Goal: Information Seeking & Learning: Learn about a topic

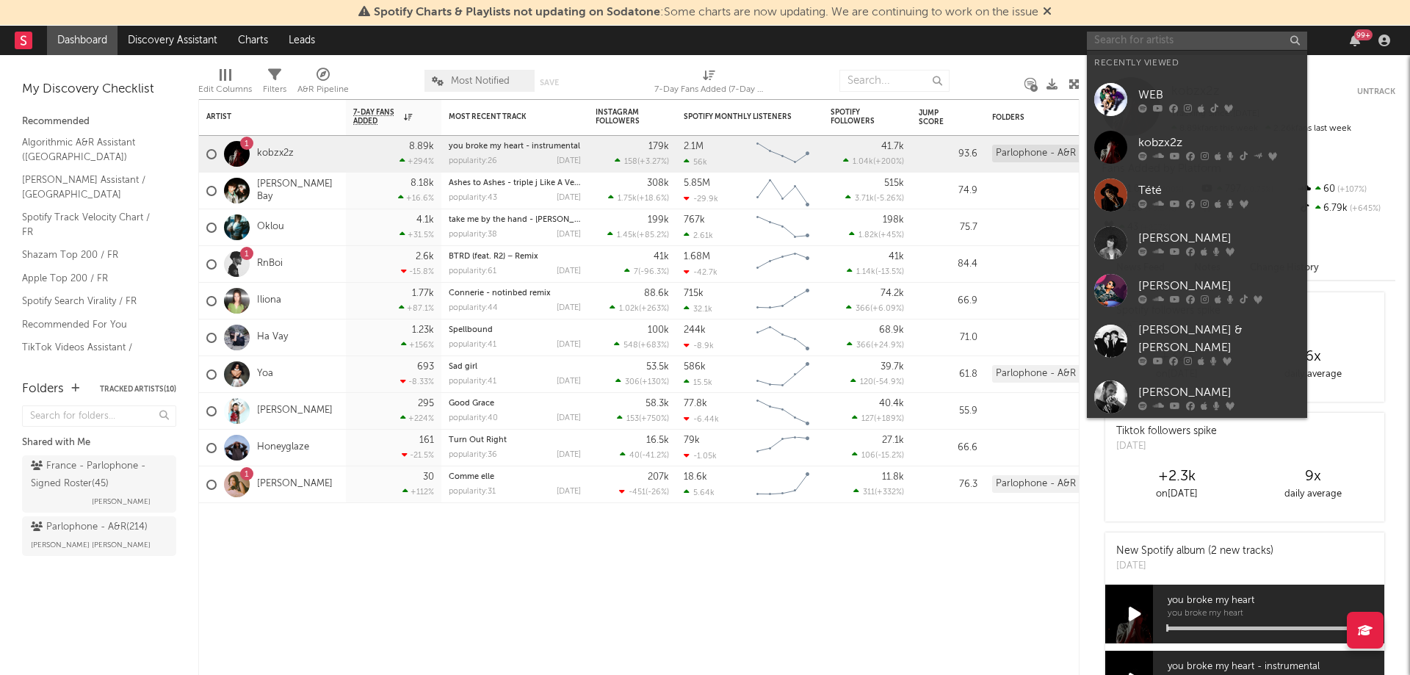
click at [1163, 48] on input "text" at bounding box center [1197, 41] width 220 height 18
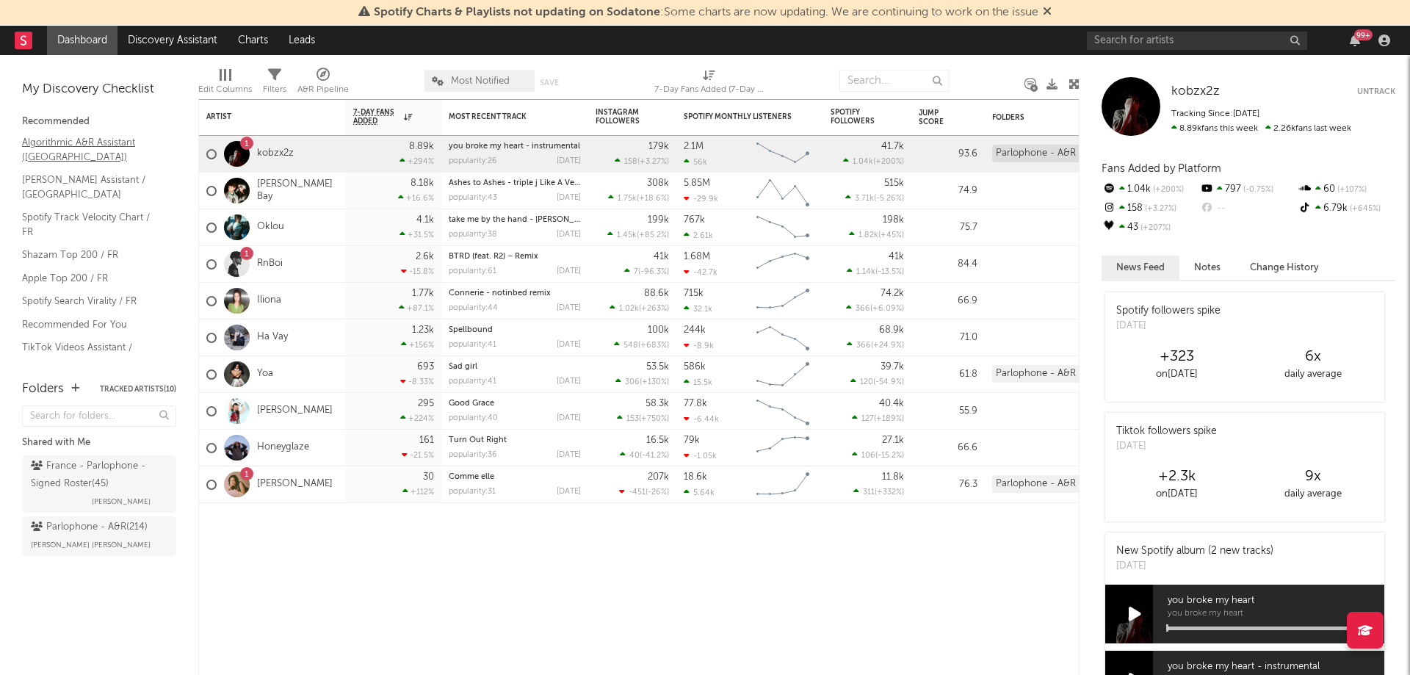
click at [43, 159] on link "Algorithmic A&R Assistant ([GEOGRAPHIC_DATA])" at bounding box center [92, 149] width 140 height 30
click at [67, 141] on link "Algorithmic A&R Assistant ([GEOGRAPHIC_DATA])" at bounding box center [92, 149] width 140 height 30
click at [60, 178] on link "Nielsen Assistant / France" at bounding box center [92, 187] width 140 height 30
click at [67, 247] on link "Shazam Top 200 / FR" at bounding box center [92, 255] width 140 height 16
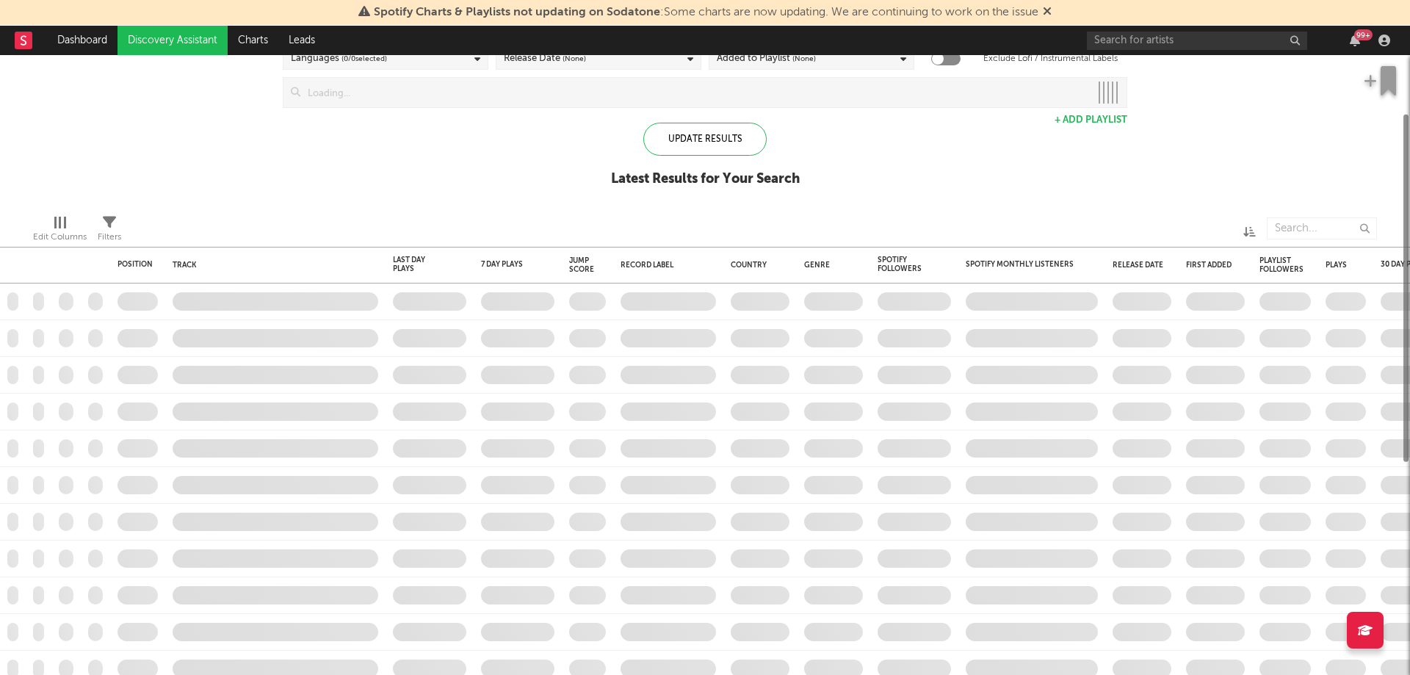
checkbox input "true"
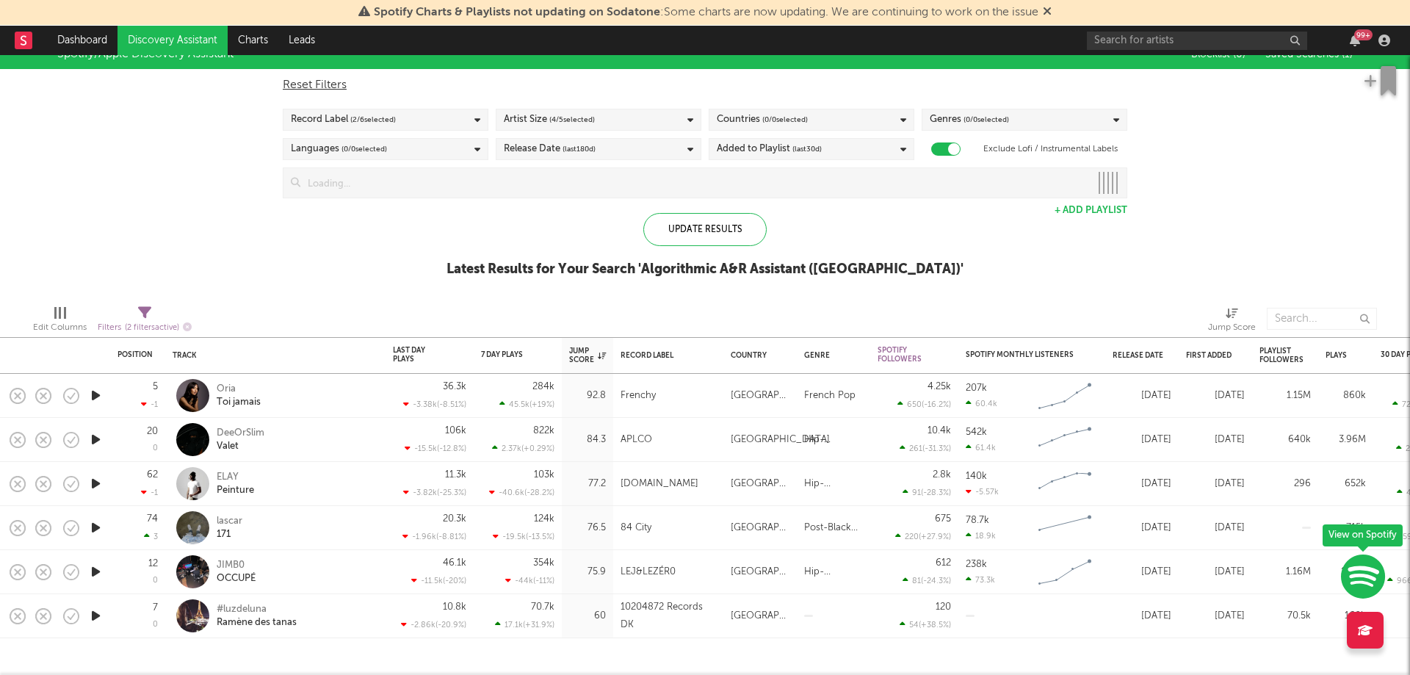
click at [98, 391] on icon "button" at bounding box center [95, 395] width 15 height 18
click at [98, 392] on icon "button" at bounding box center [95, 395] width 14 height 18
click at [225, 388] on div "Oria" at bounding box center [239, 389] width 44 height 13
click at [291, 271] on div "Spotify/Apple Discovery Assistant Blocklist ( 0 ) Saved Searches ( 1 ) Reset Fi…" at bounding box center [705, 166] width 1410 height 253
click at [92, 487] on icon "button" at bounding box center [95, 483] width 15 height 18
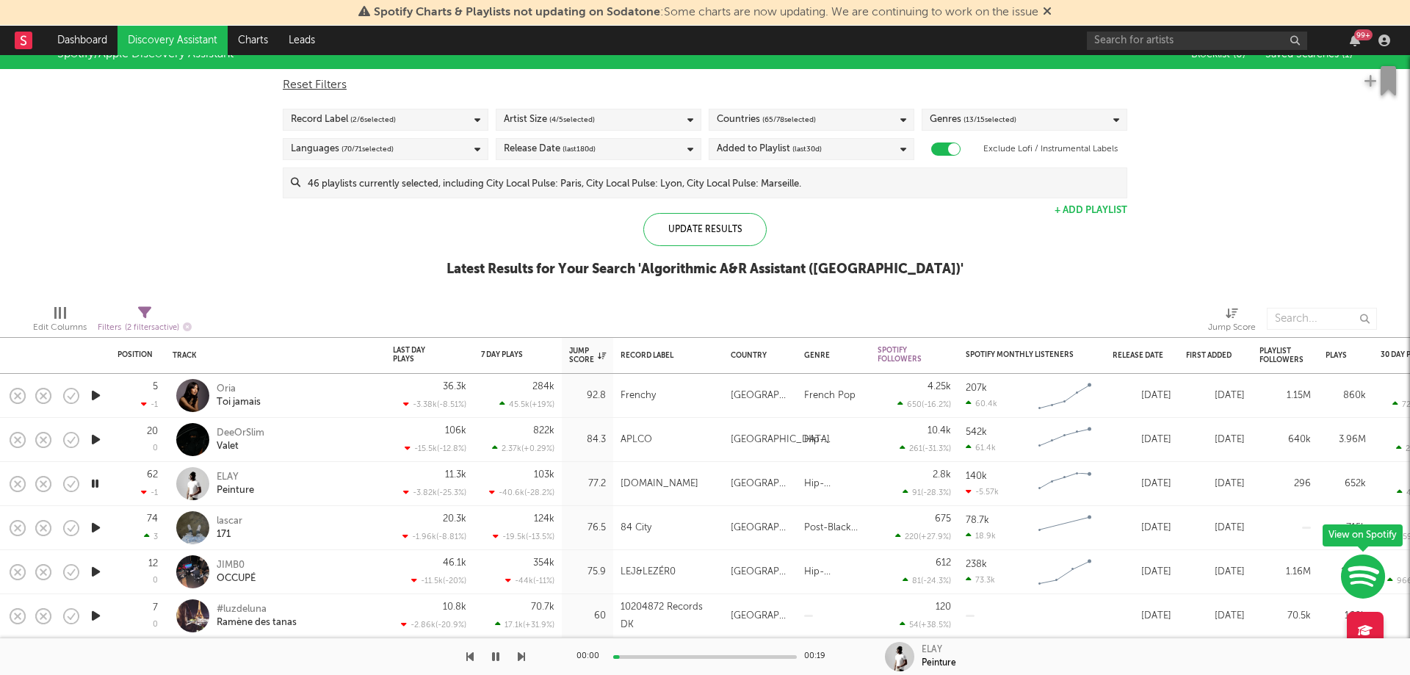
click at [94, 485] on icon "button" at bounding box center [95, 483] width 14 height 18
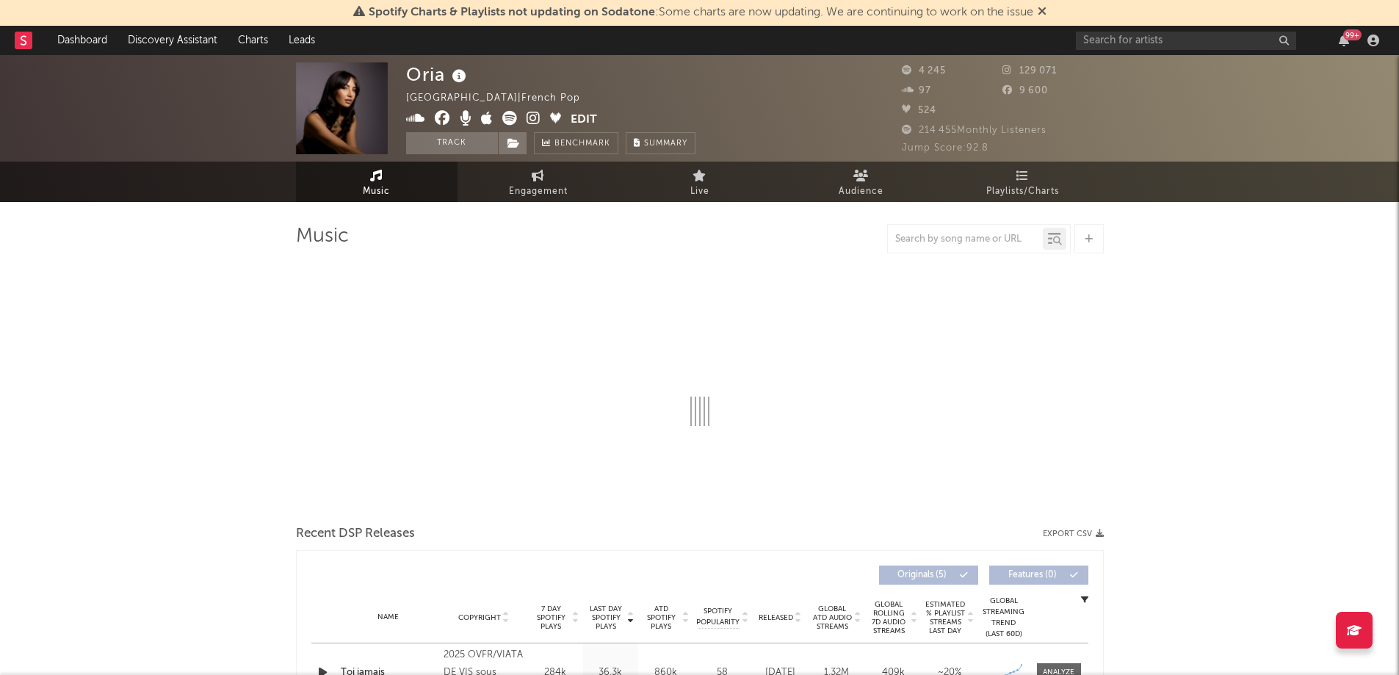
select select "1w"
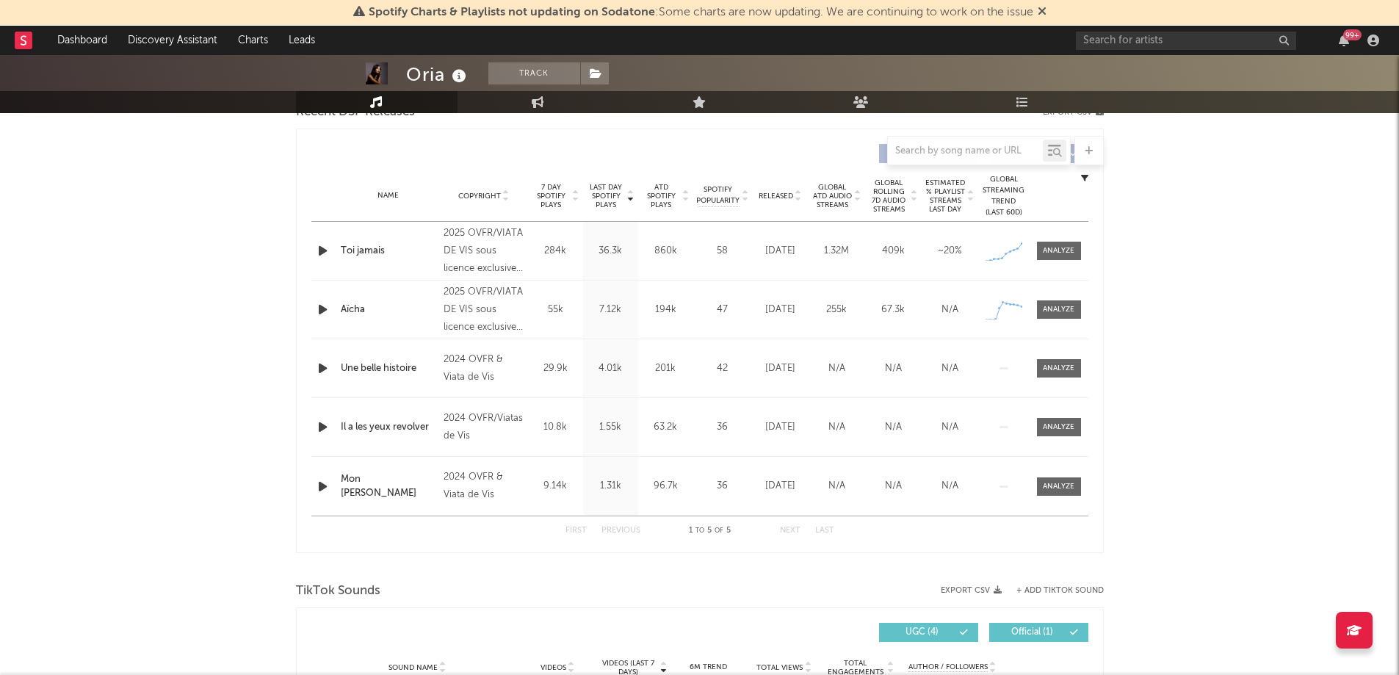
scroll to position [538, 0]
click at [475, 267] on div "2025 OVFR/VIATA DE VIS sous licence exclusive FRENCHY/[PIAS] France" at bounding box center [484, 250] width 80 height 53
drag, startPoint x: 447, startPoint y: 252, endPoint x: 534, endPoint y: 271, distance: 88.7
click at [534, 271] on div "Name Toi jamais Copyright 2025 OVFR/VIATA DE VIS sous licence exclusive FRENCHY…" at bounding box center [699, 250] width 777 height 58
click at [232, 353] on div "Oria Track France | French Pop Edit Track Benchmark Summary 4 245 129 071 97 9 …" at bounding box center [699, 626] width 1399 height 2218
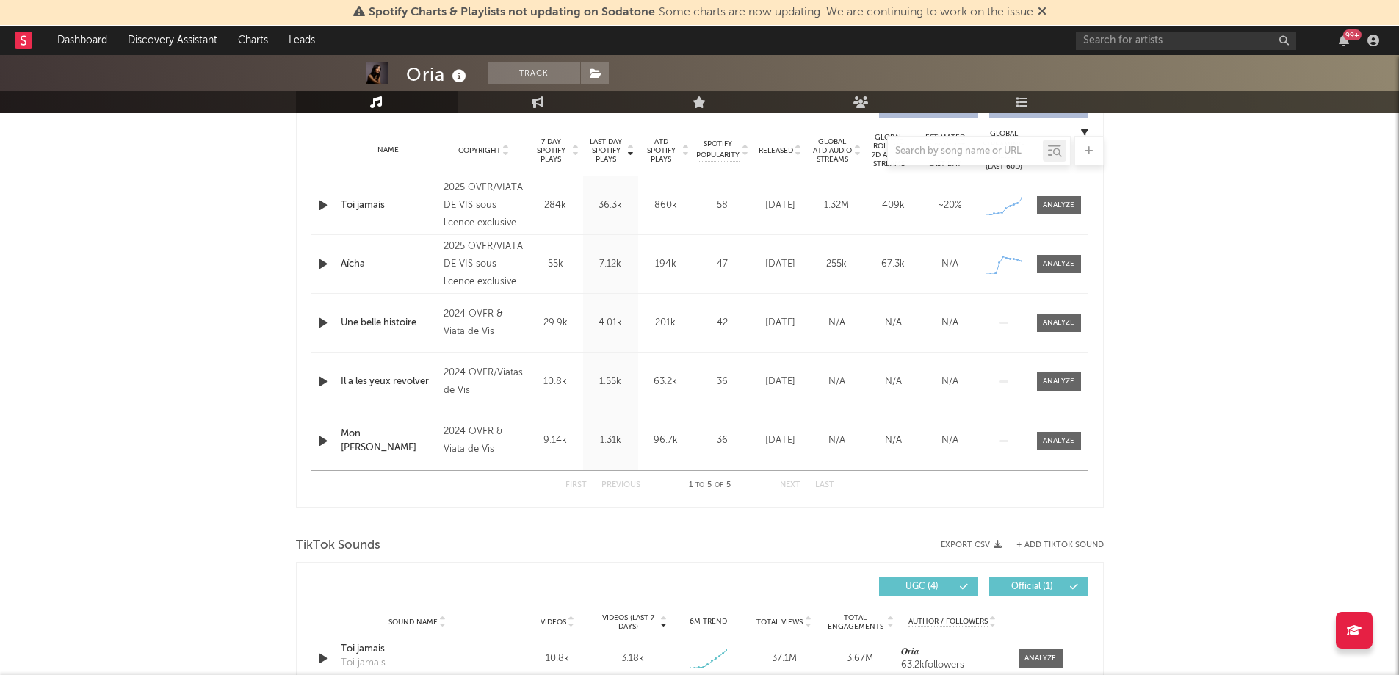
scroll to position [599, 0]
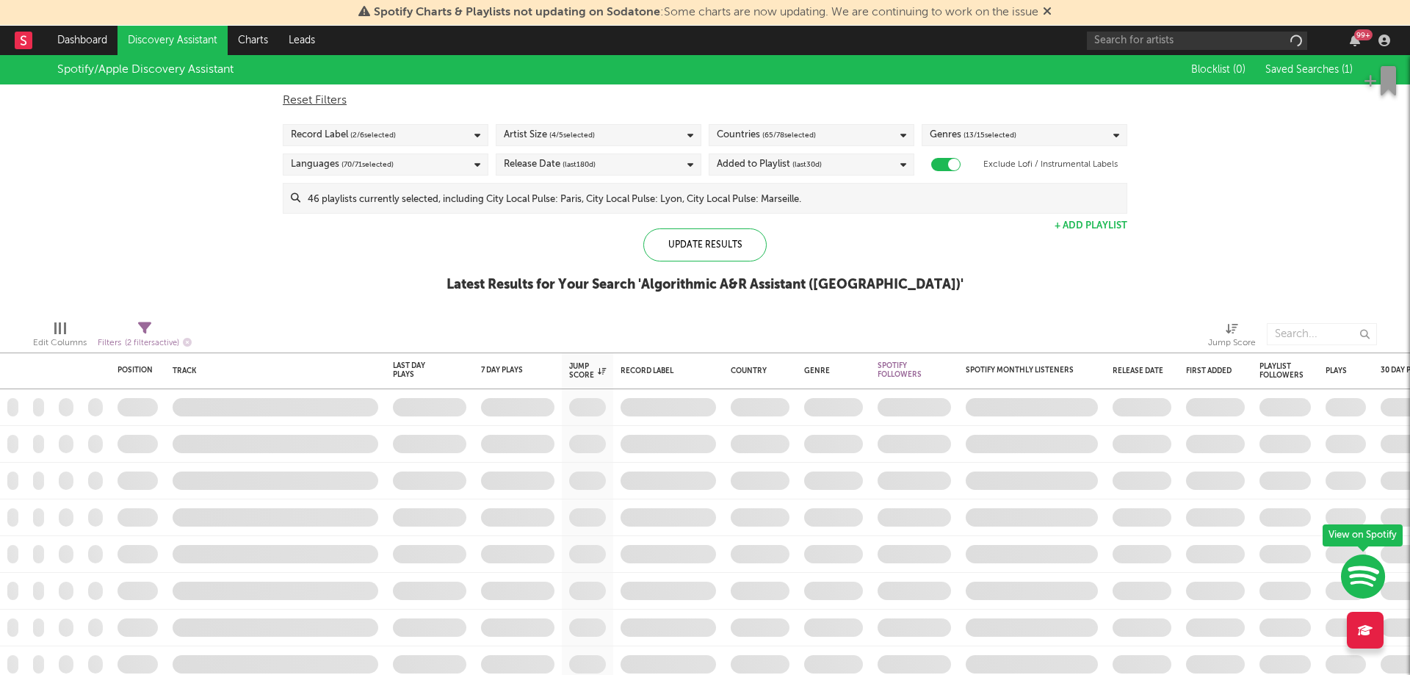
checkbox input "true"
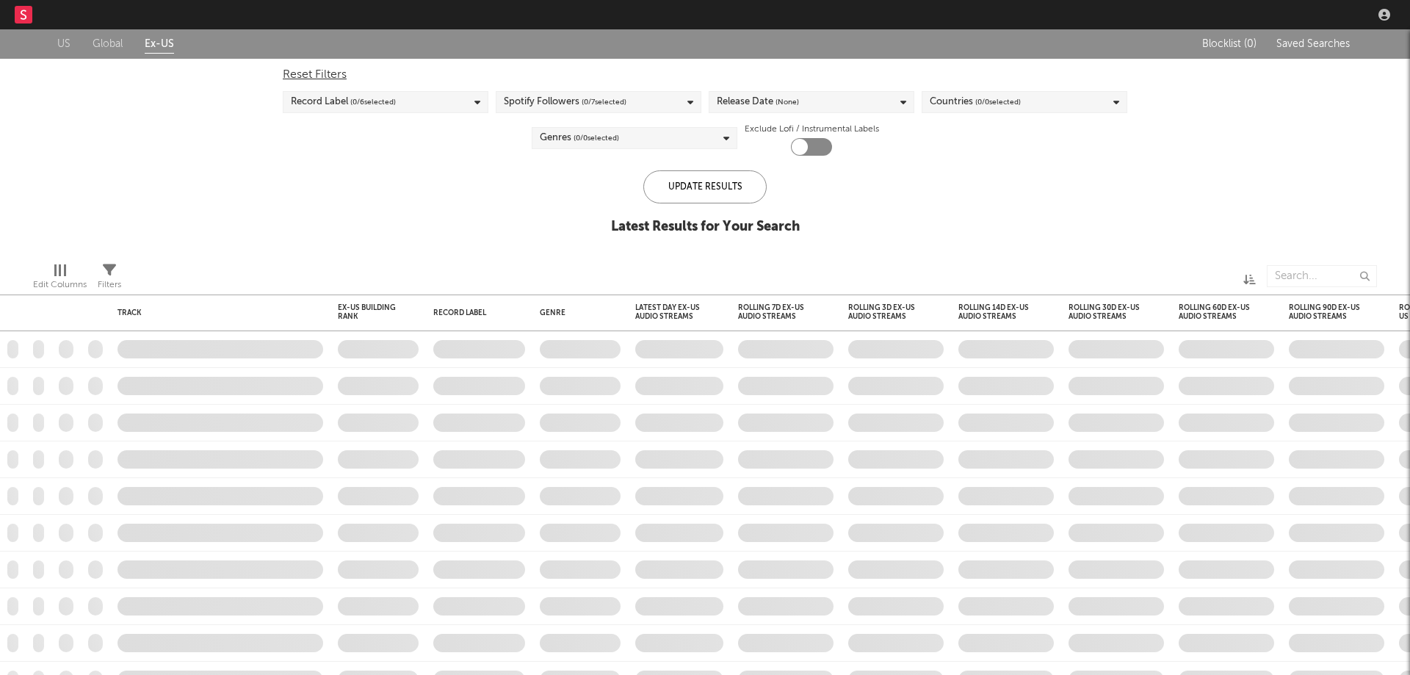
checkbox input "true"
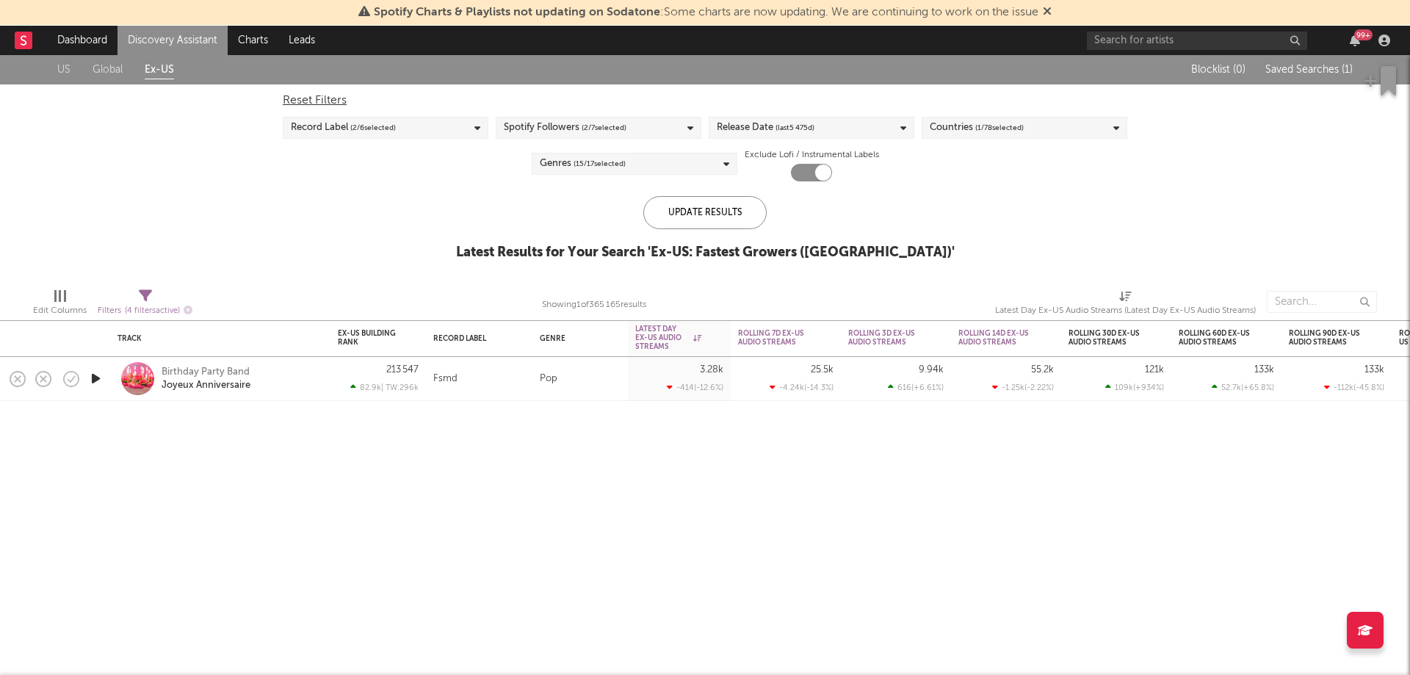
click at [92, 378] on icon "button" at bounding box center [95, 378] width 15 height 18
click at [92, 378] on icon "button" at bounding box center [95, 378] width 14 height 18
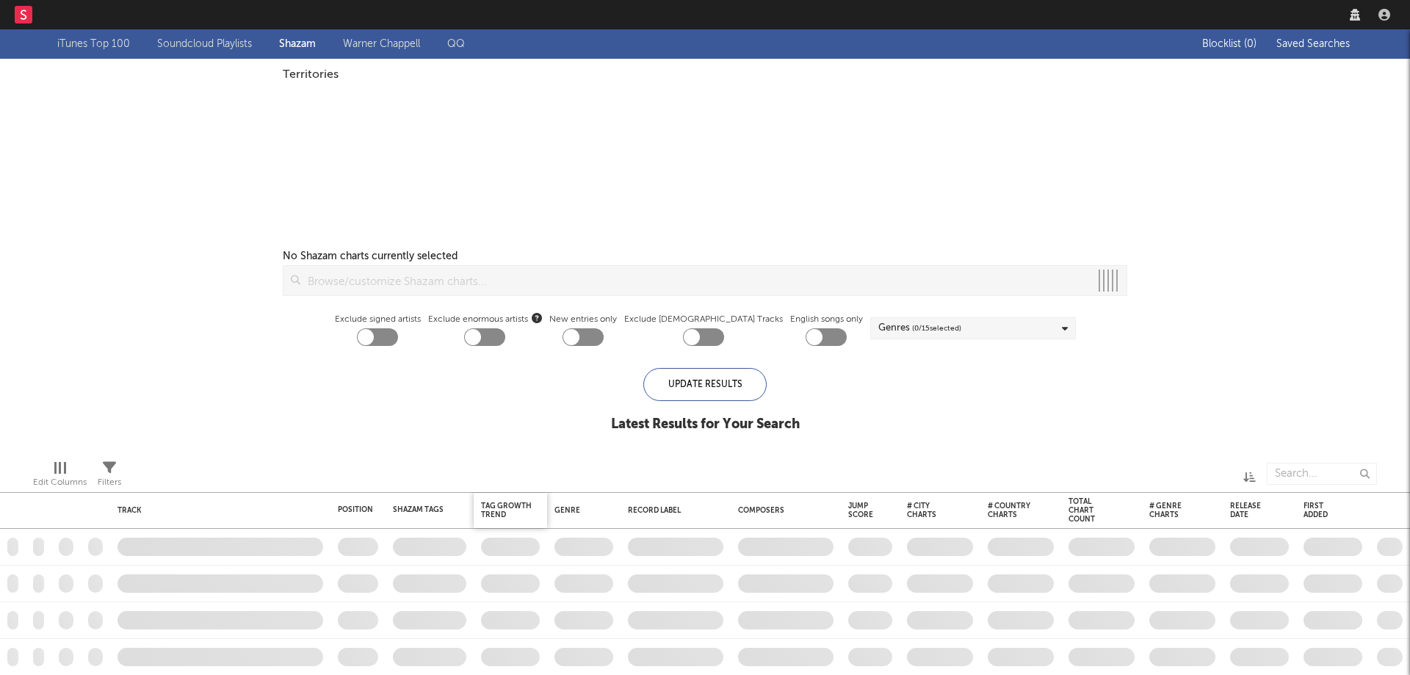
checkbox input "true"
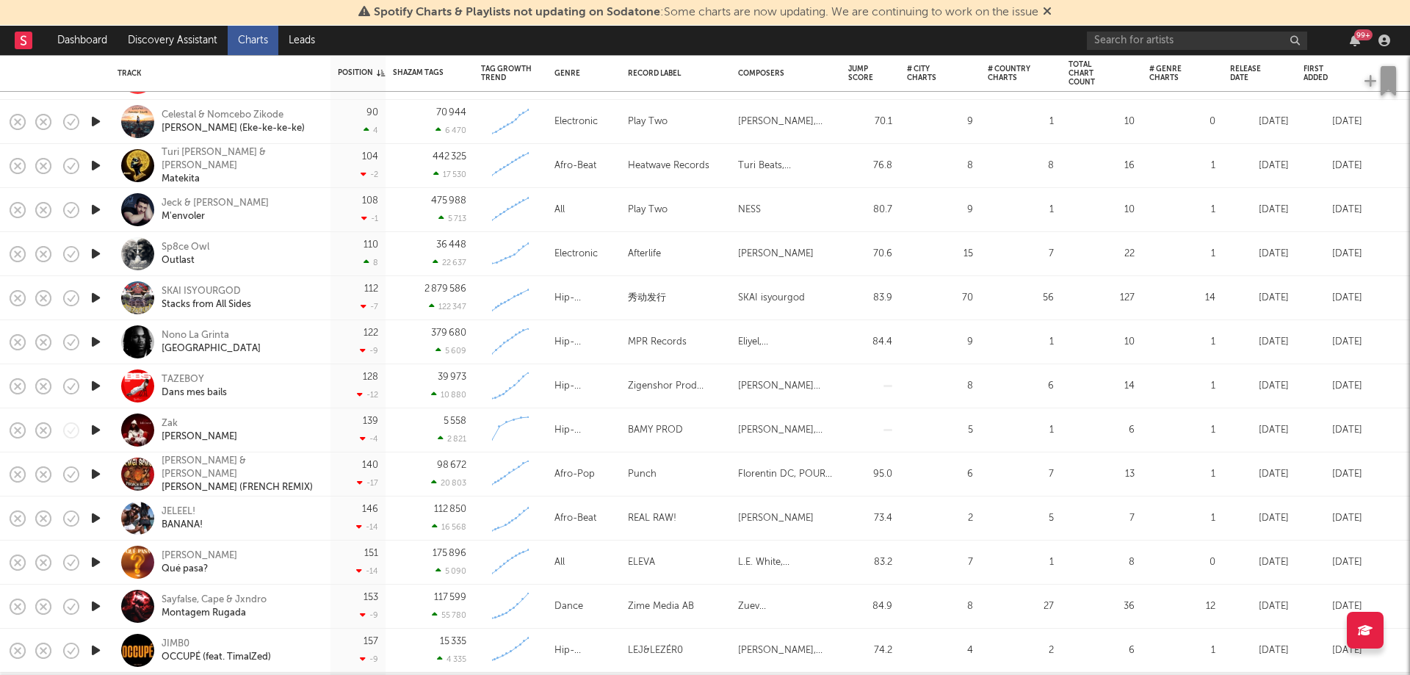
drag, startPoint x: 1356, startPoint y: 250, endPoint x: 95, endPoint y: 257, distance: 1261.0
click at [95, 257] on icon "button" at bounding box center [95, 254] width 15 height 18
click at [95, 257] on icon "button" at bounding box center [95, 254] width 14 height 18
click at [95, 257] on icon "button" at bounding box center [95, 254] width 15 height 18
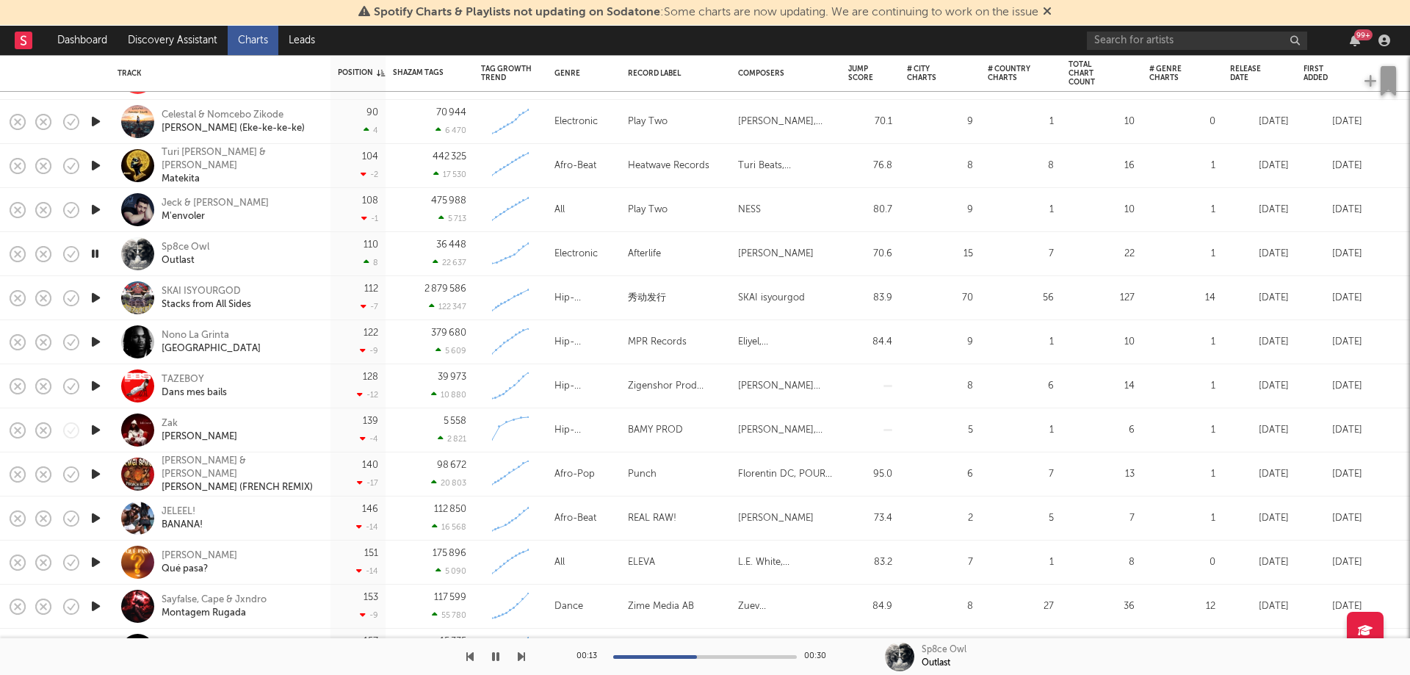
click at [94, 253] on icon "button" at bounding box center [95, 254] width 14 height 18
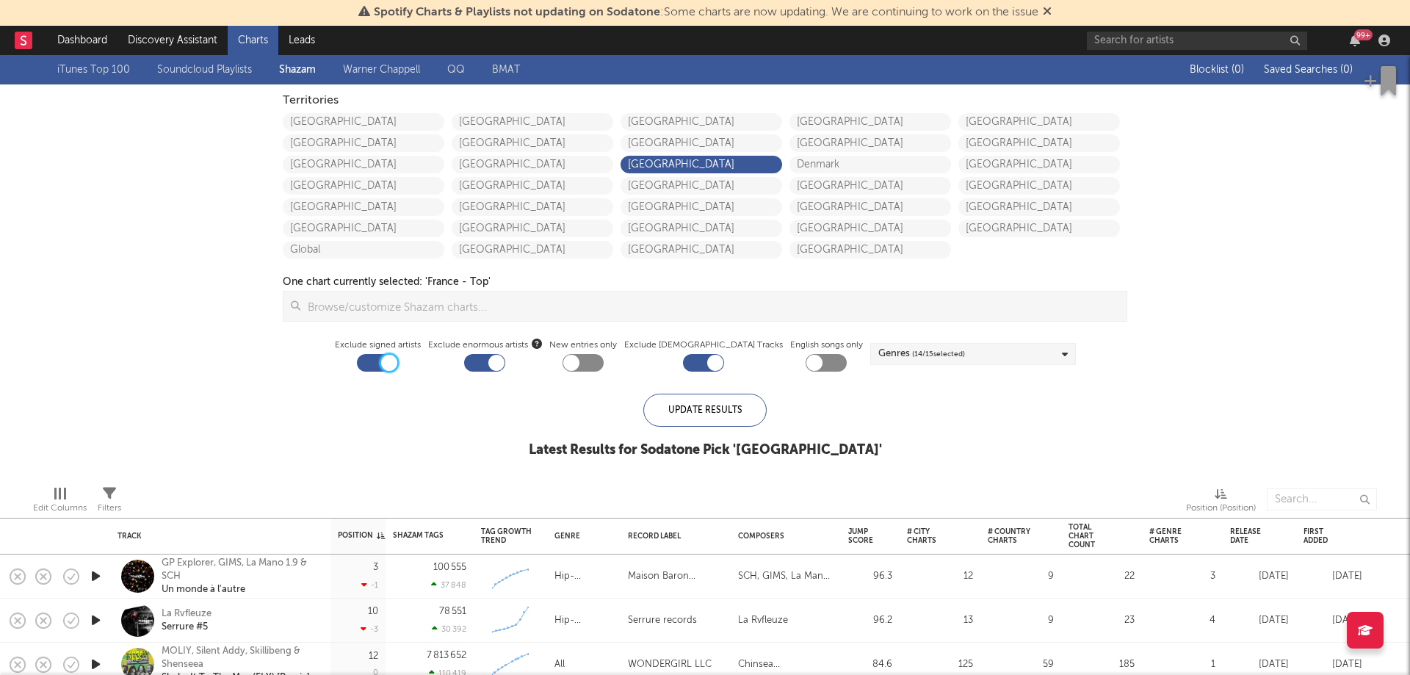
click at [397, 358] on div at bounding box center [389, 363] width 16 height 16
checkbox input "false"
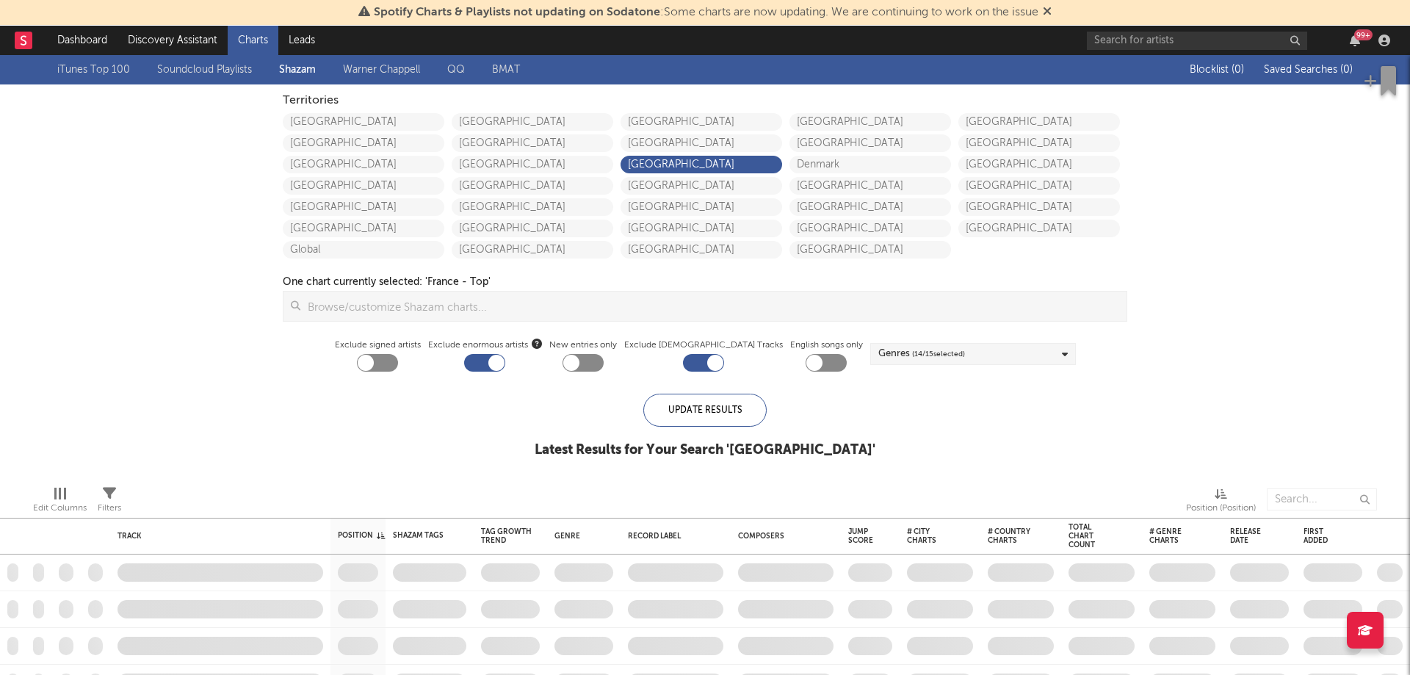
click at [505, 358] on div at bounding box center [484, 363] width 41 height 18
checkbox input "false"
click at [695, 358] on div at bounding box center [703, 363] width 41 height 18
checkbox input "false"
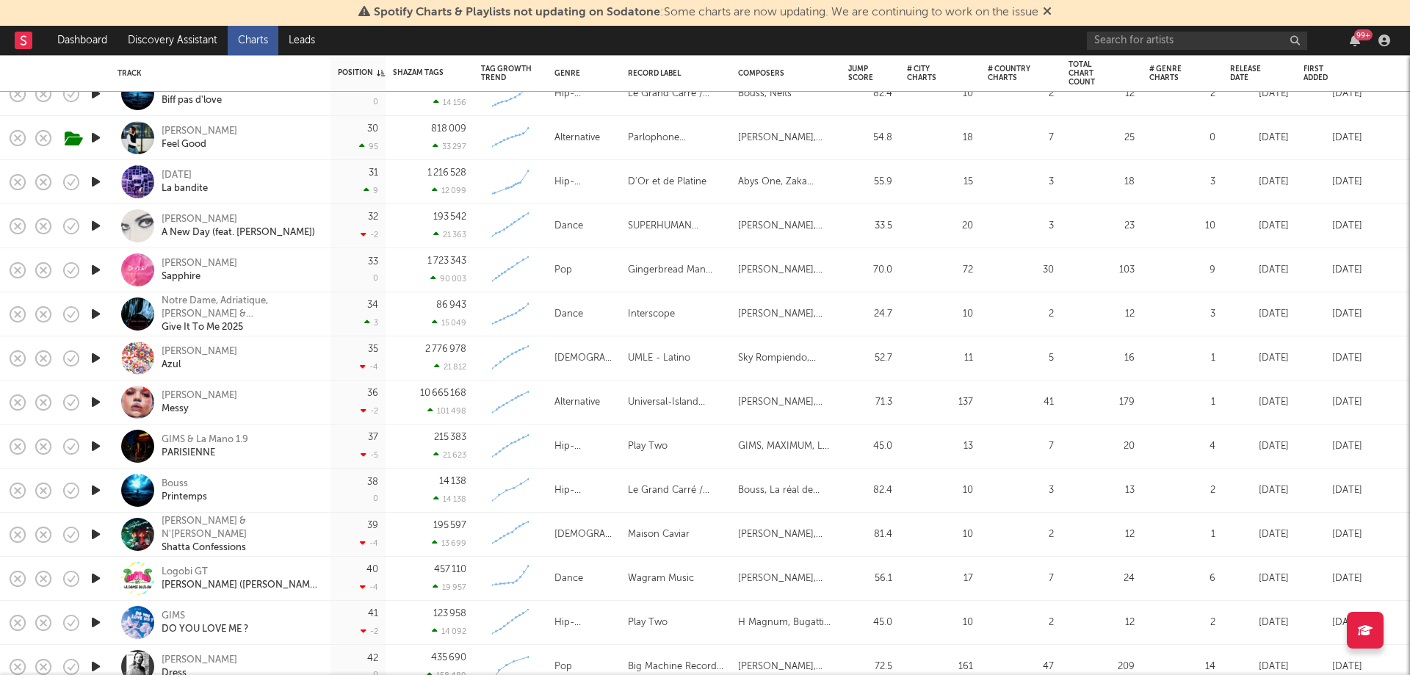
drag, startPoint x: 1365, startPoint y: 267, endPoint x: 1395, endPoint y: 342, distance: 79.8
click at [1395, 342] on div at bounding box center [1390, 358] width 40 height 44
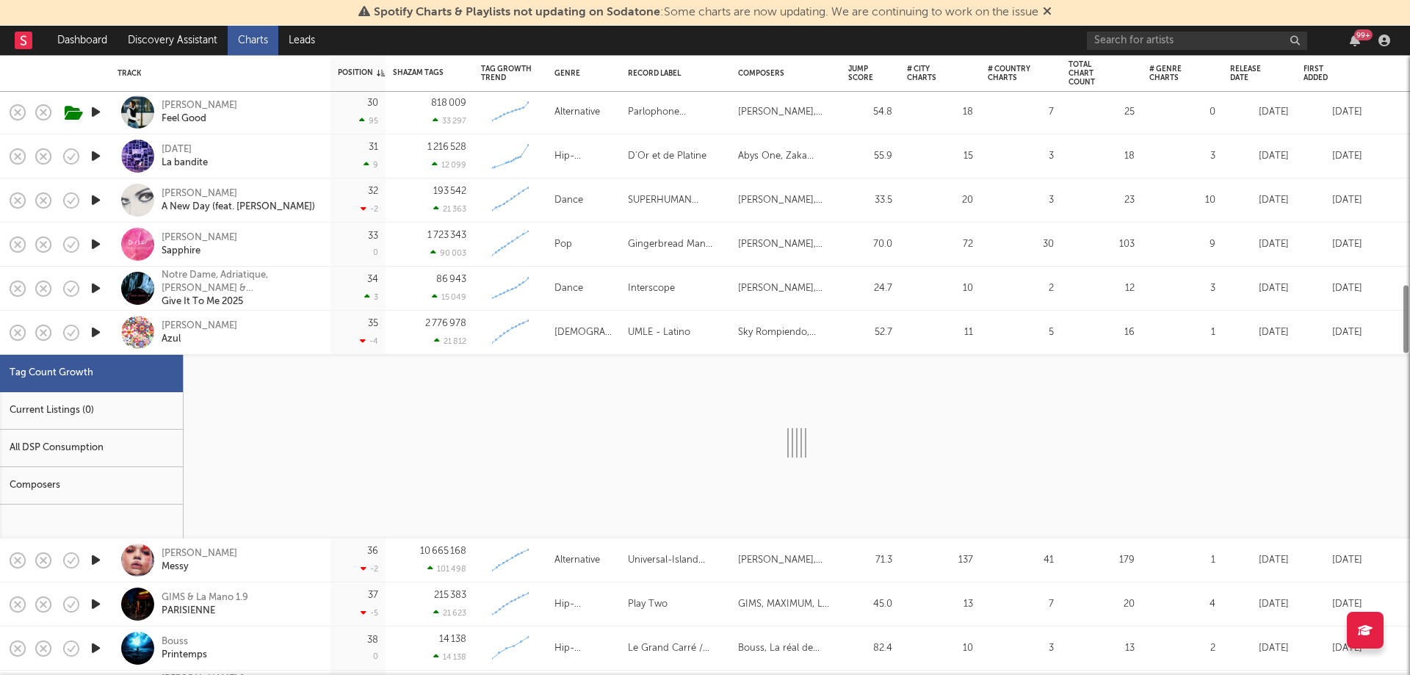
select select "3m"
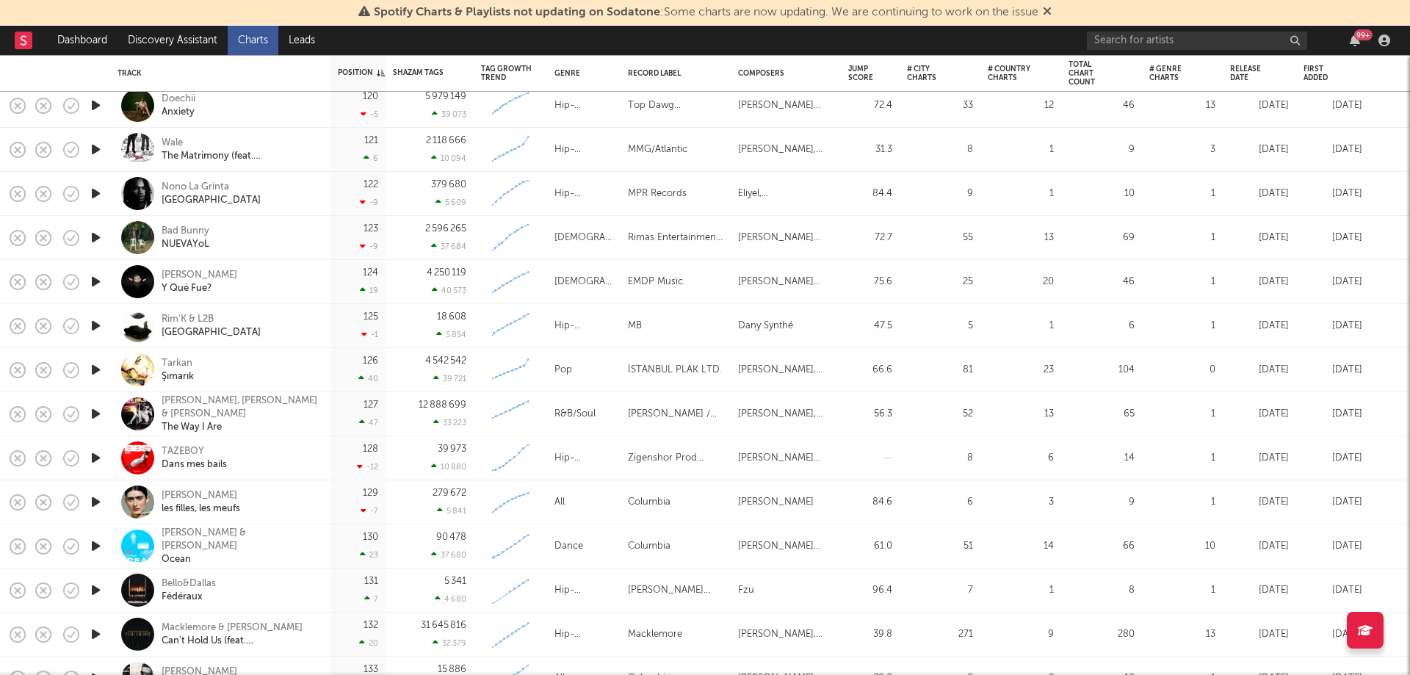
click at [95, 289] on icon "button" at bounding box center [95, 281] width 15 height 18
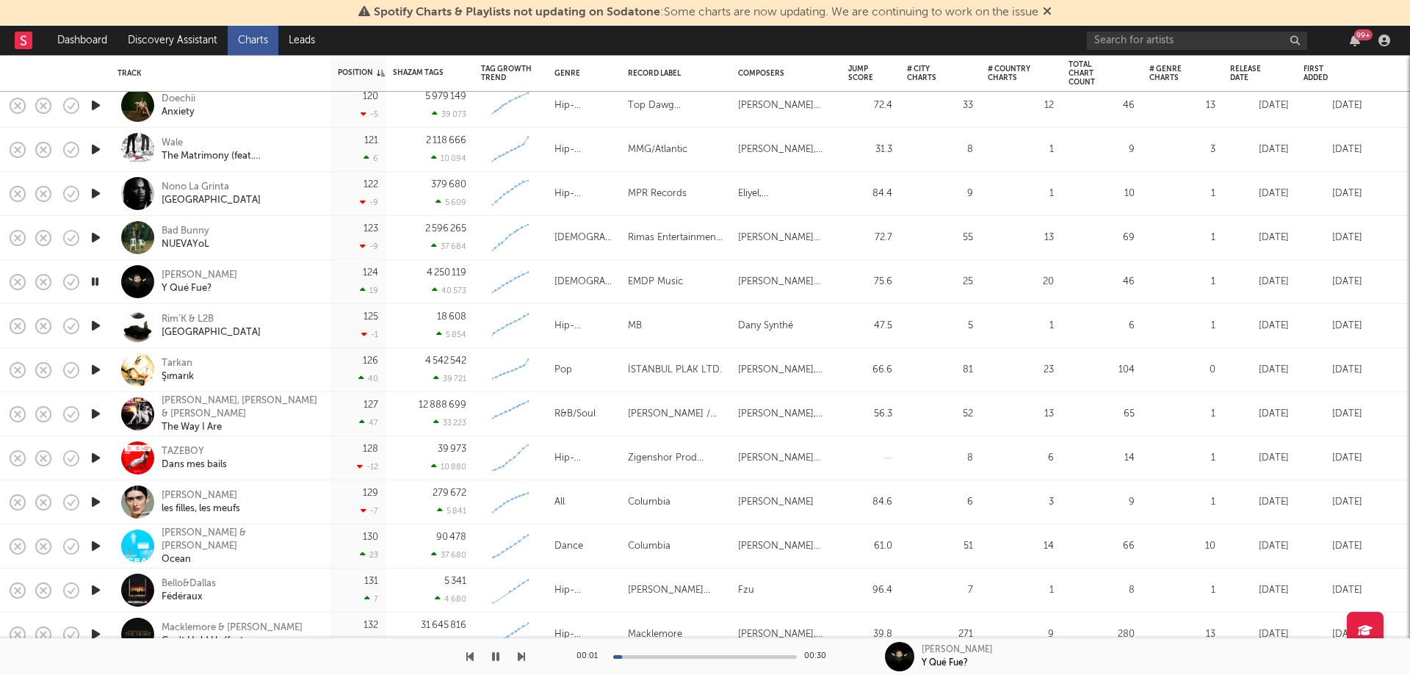
click at [96, 279] on icon "button" at bounding box center [95, 281] width 14 height 18
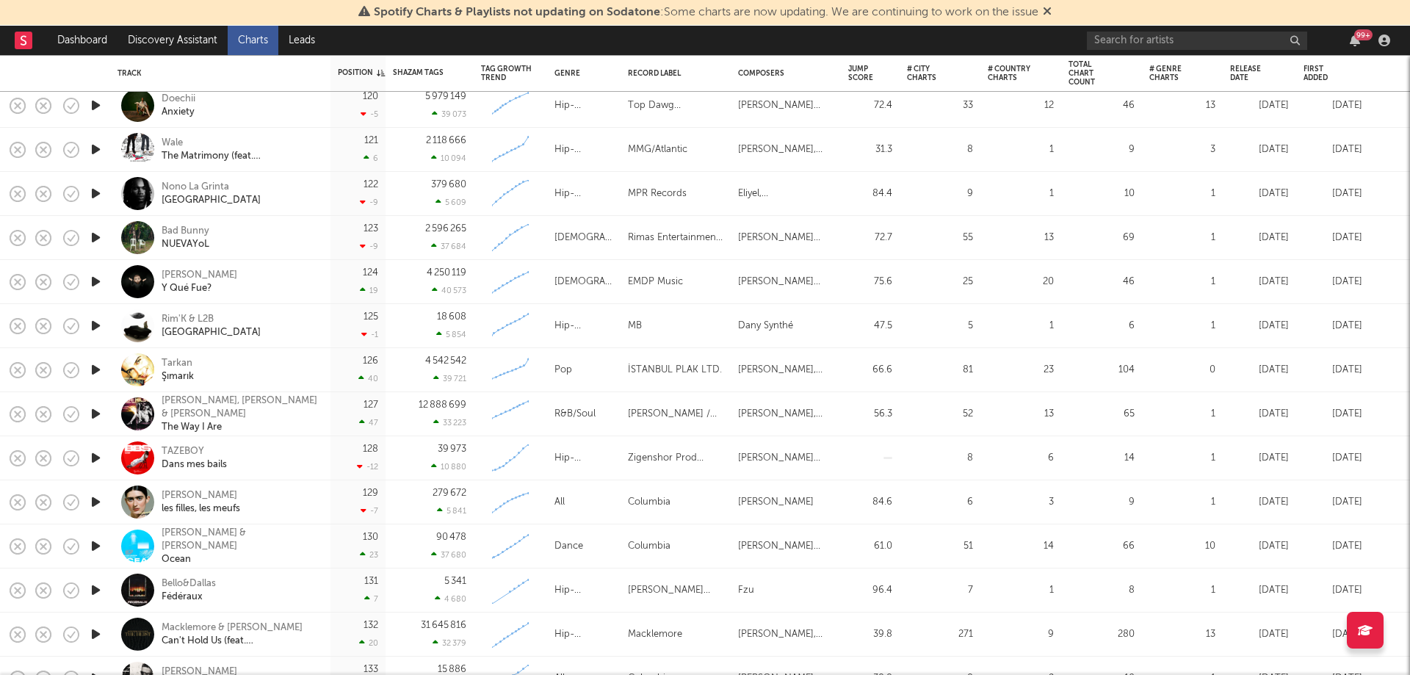
click at [101, 366] on icon "button" at bounding box center [95, 370] width 15 height 18
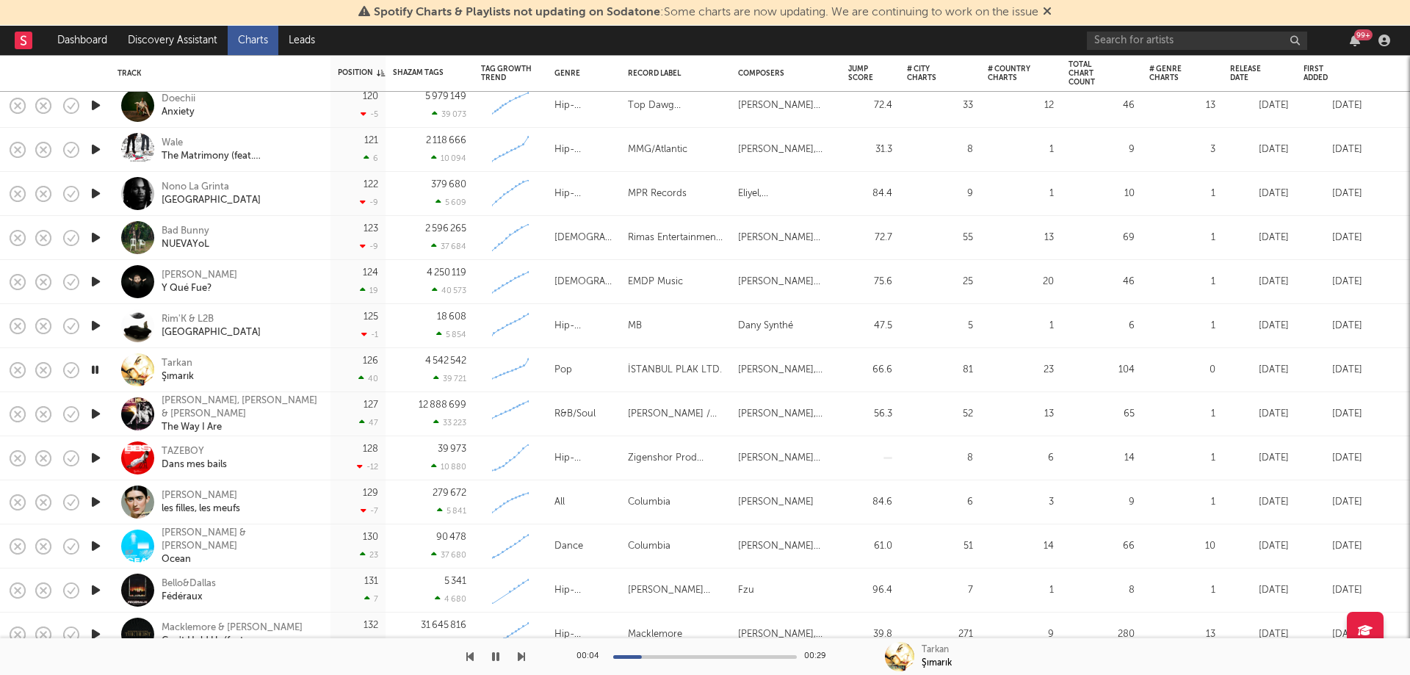
click at [91, 367] on icon "button" at bounding box center [95, 370] width 14 height 18
